Goal: Information Seeking & Learning: Learn about a topic

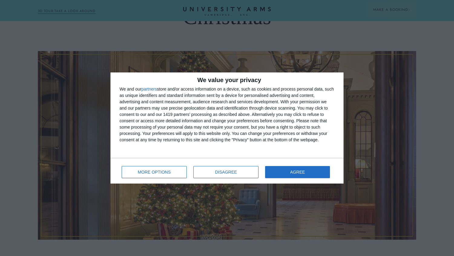
scroll to position [143, 0]
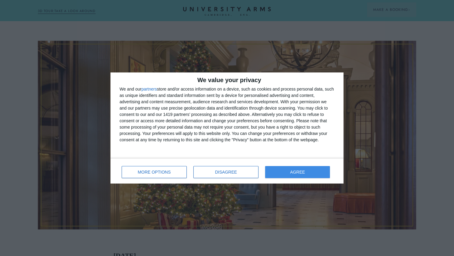
click at [305, 171] on button "AGREE" at bounding box center [297, 172] width 65 height 12
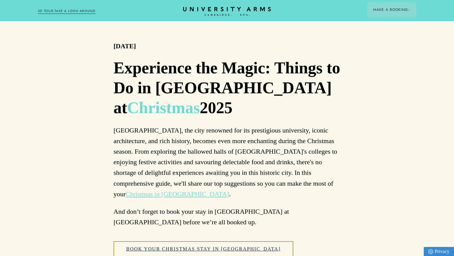
scroll to position [416, 0]
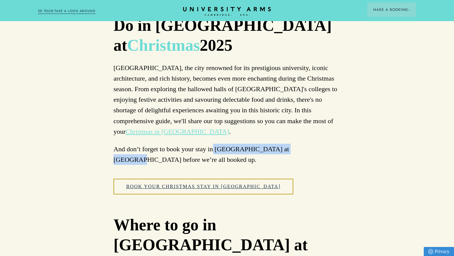
drag, startPoint x: 298, startPoint y: 112, endPoint x: 213, endPoint y: 111, distance: 85.0
click at [213, 144] on p "And don’t forget to book your stay in [GEOGRAPHIC_DATA] at [GEOGRAPHIC_DATA] be…" at bounding box center [226, 154] width 227 height 21
click at [174, 144] on p "And don’t forget to book your stay in [GEOGRAPHIC_DATA] at [GEOGRAPHIC_DATA] be…" at bounding box center [226, 154] width 227 height 21
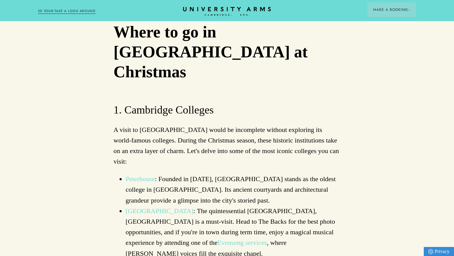
scroll to position [609, 0]
drag, startPoint x: 184, startPoint y: 154, endPoint x: 114, endPoint y: 154, distance: 70.8
click at [114, 174] on ul "Peterhouse : Founded in [DATE], [GEOGRAPHIC_DATA] stands as the oldest college …" at bounding box center [226, 216] width 227 height 85
click at [252, 206] on li "[GEOGRAPHIC_DATA] : The quintessential [GEOGRAPHIC_DATA], [GEOGRAPHIC_DATA] is …" at bounding box center [232, 232] width 215 height 53
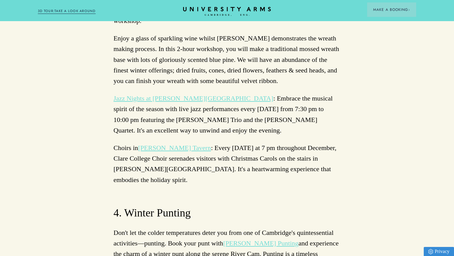
scroll to position [2261, 0]
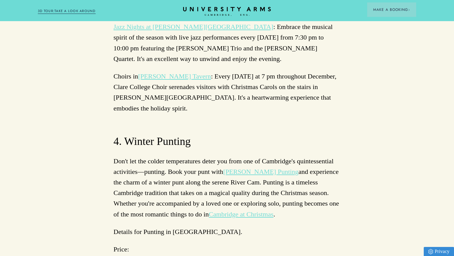
click at [201, 244] on p "Price:" at bounding box center [226, 249] width 227 height 11
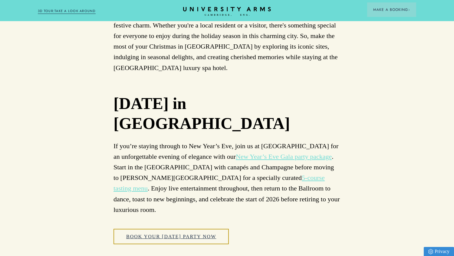
scroll to position [3817, 0]
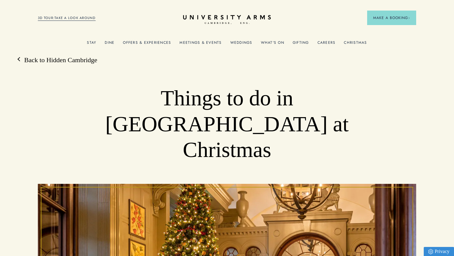
scroll to position [0, 0]
